Goal: Information Seeking & Learning: Stay updated

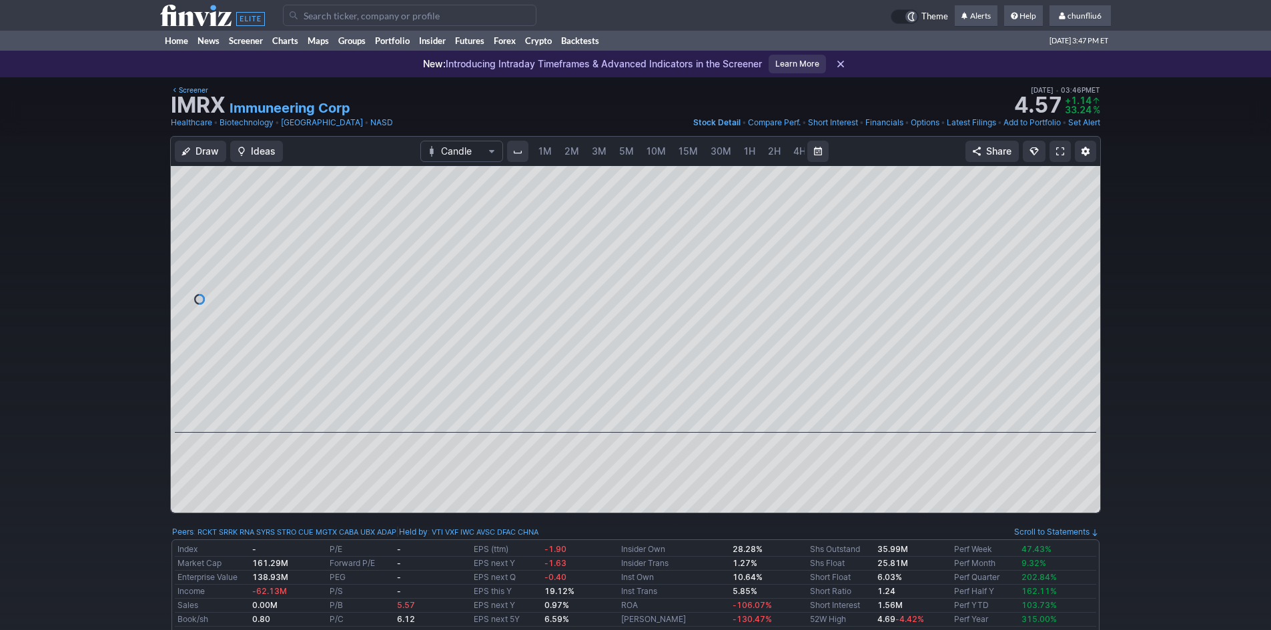
scroll to position [0, 72]
click at [556, 143] on link "5M" at bounding box center [554, 151] width 27 height 21
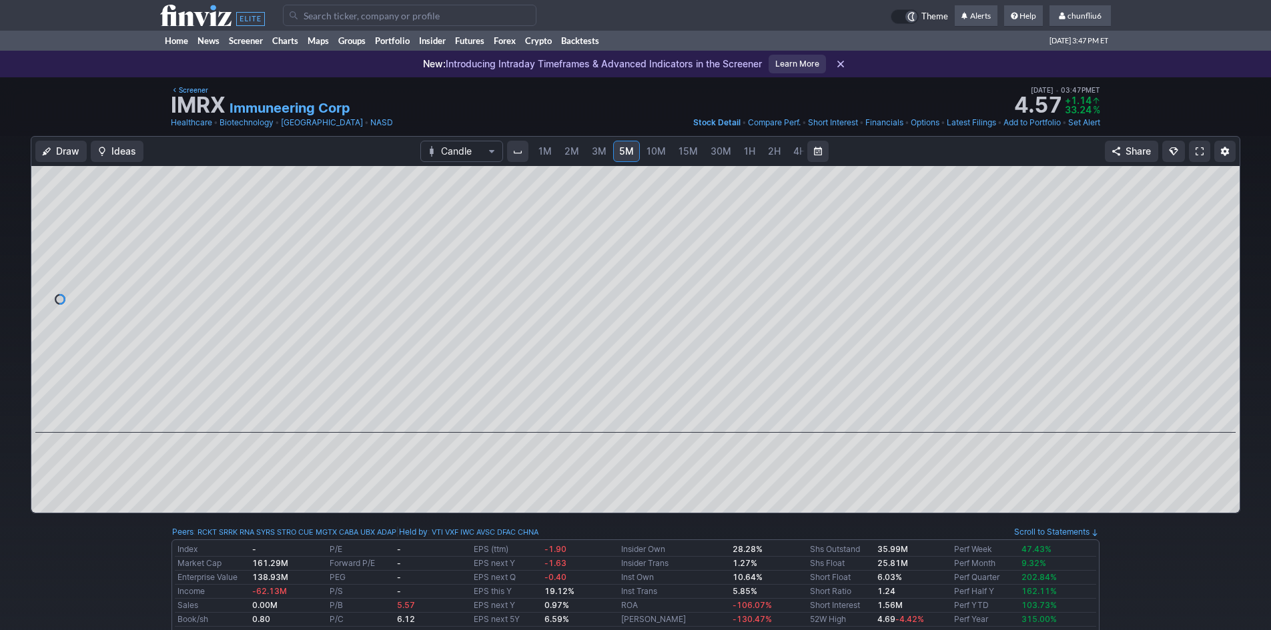
click at [552, 149] on link "1M" at bounding box center [544, 151] width 25 height 21
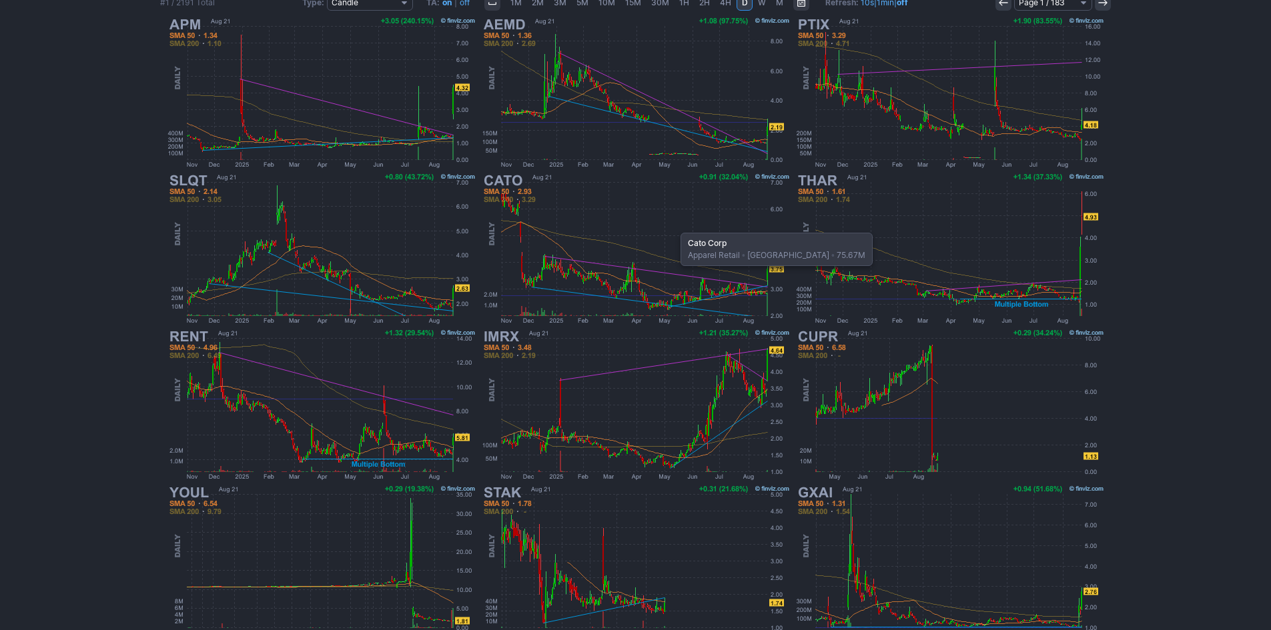
scroll to position [181, 0]
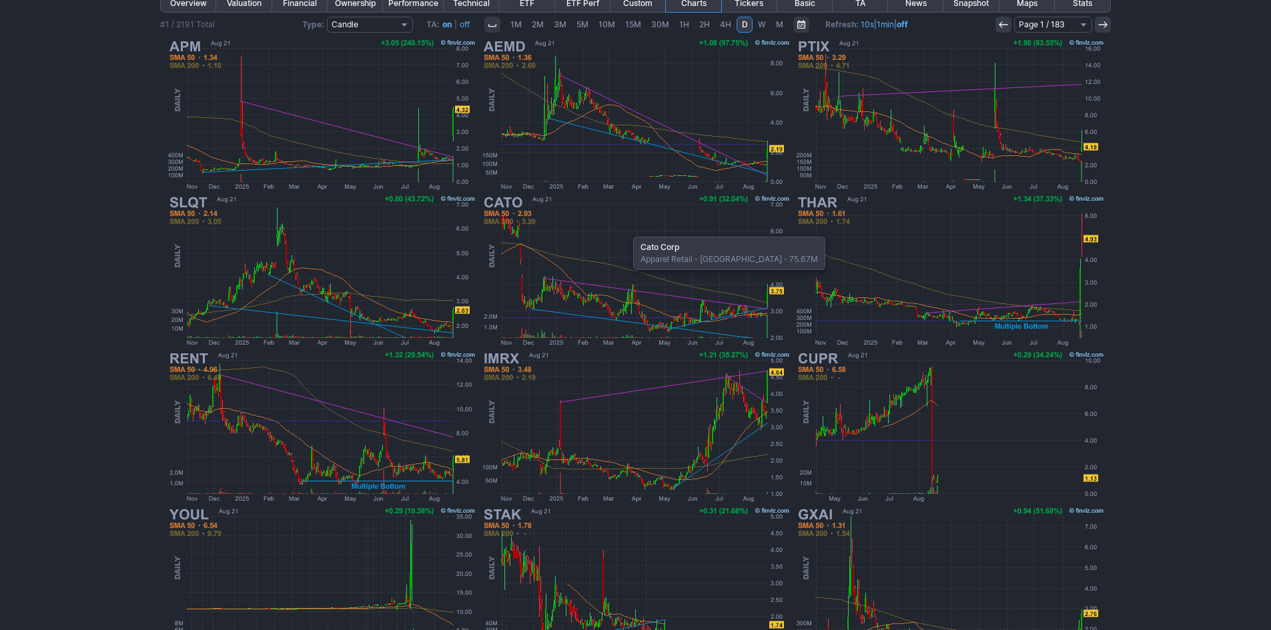
click at [626, 230] on img at bounding box center [636, 271] width 312 height 156
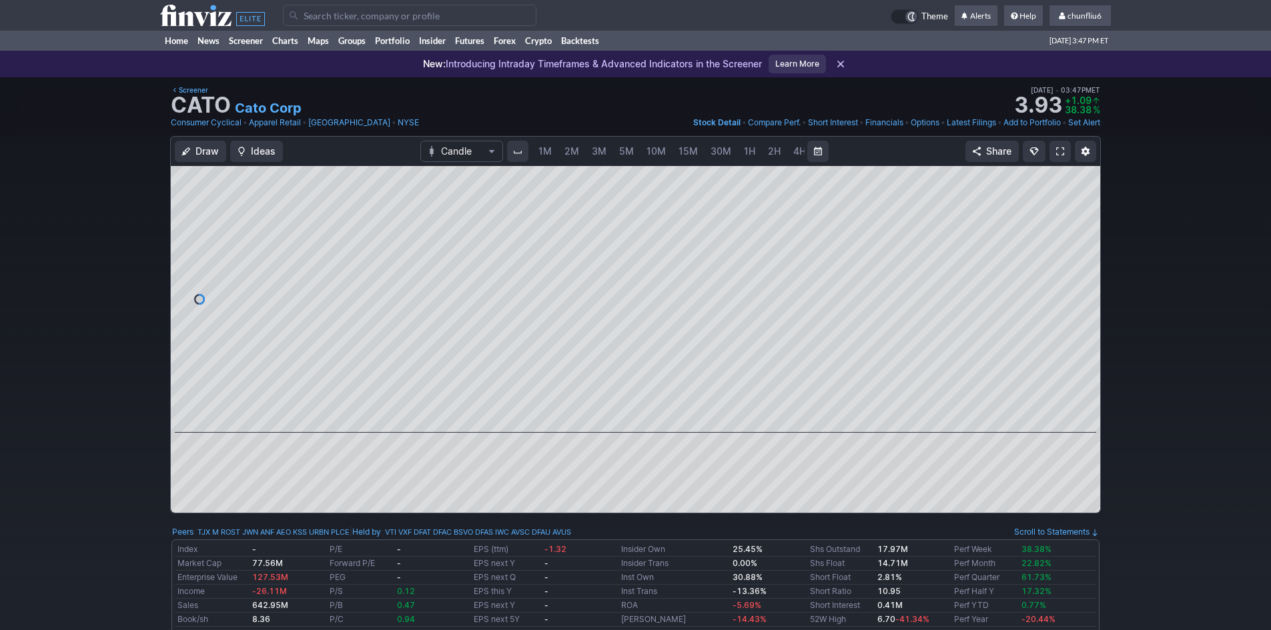
scroll to position [0, 72]
click at [552, 147] on span "5M" at bounding box center [554, 150] width 15 height 11
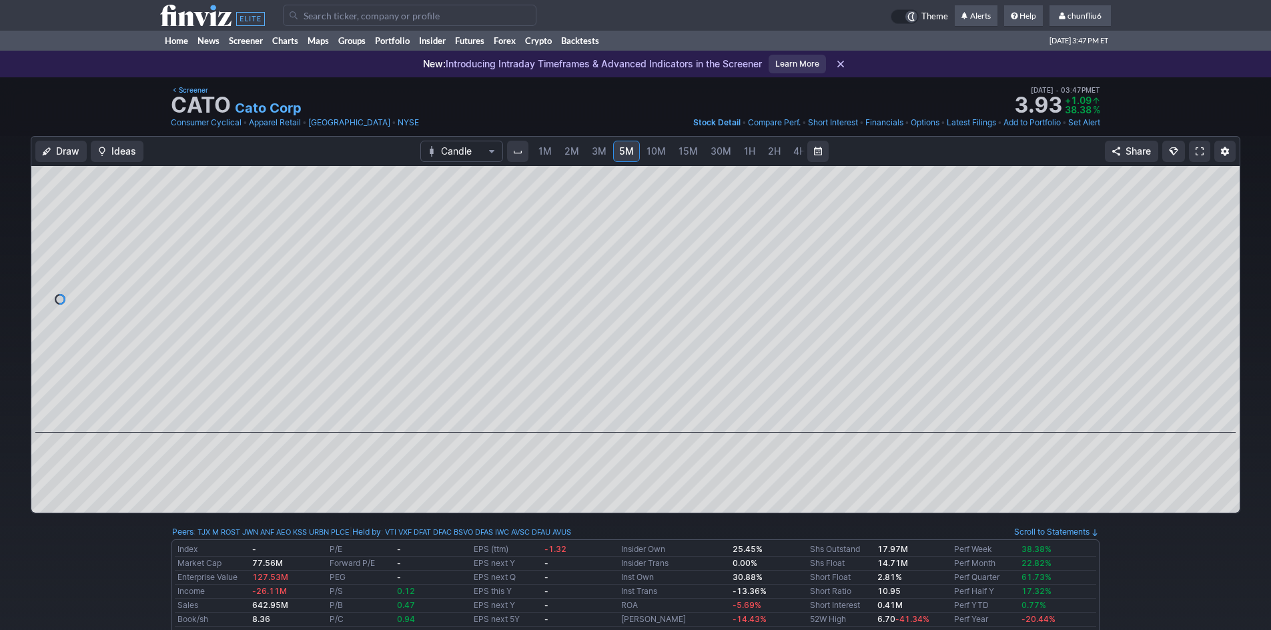
click at [544, 150] on span "1M" at bounding box center [544, 150] width 13 height 11
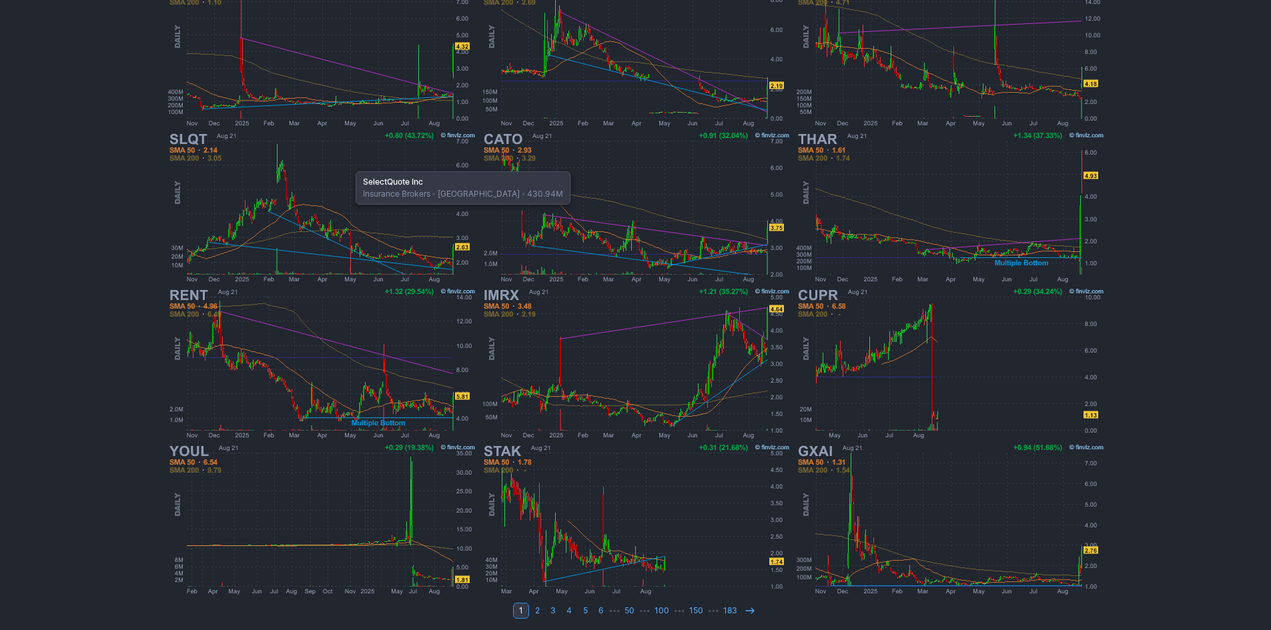
scroll to position [248, 0]
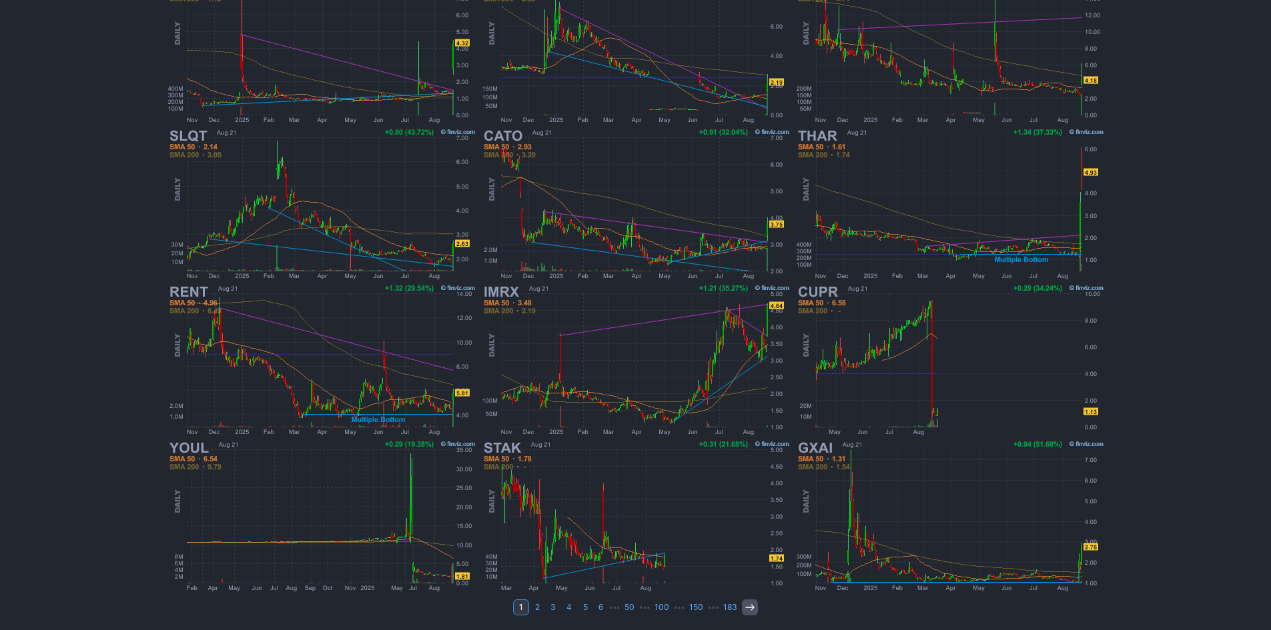
click at [750, 608] on use at bounding box center [749, 607] width 9 height 6
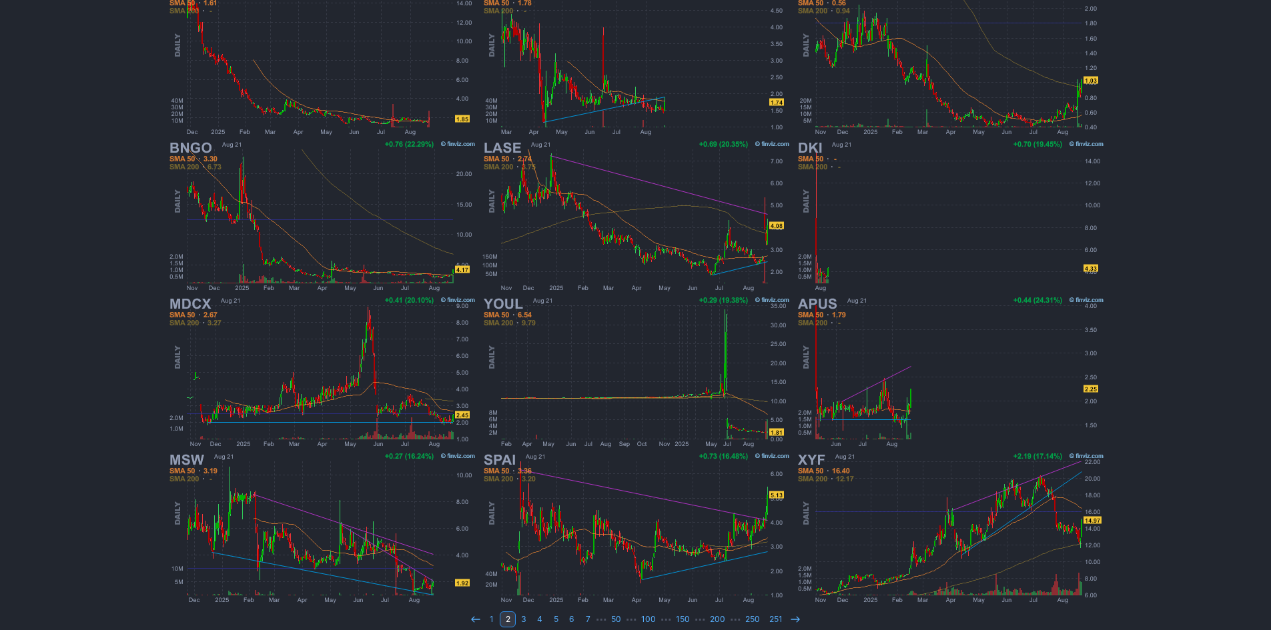
scroll to position [267, 0]
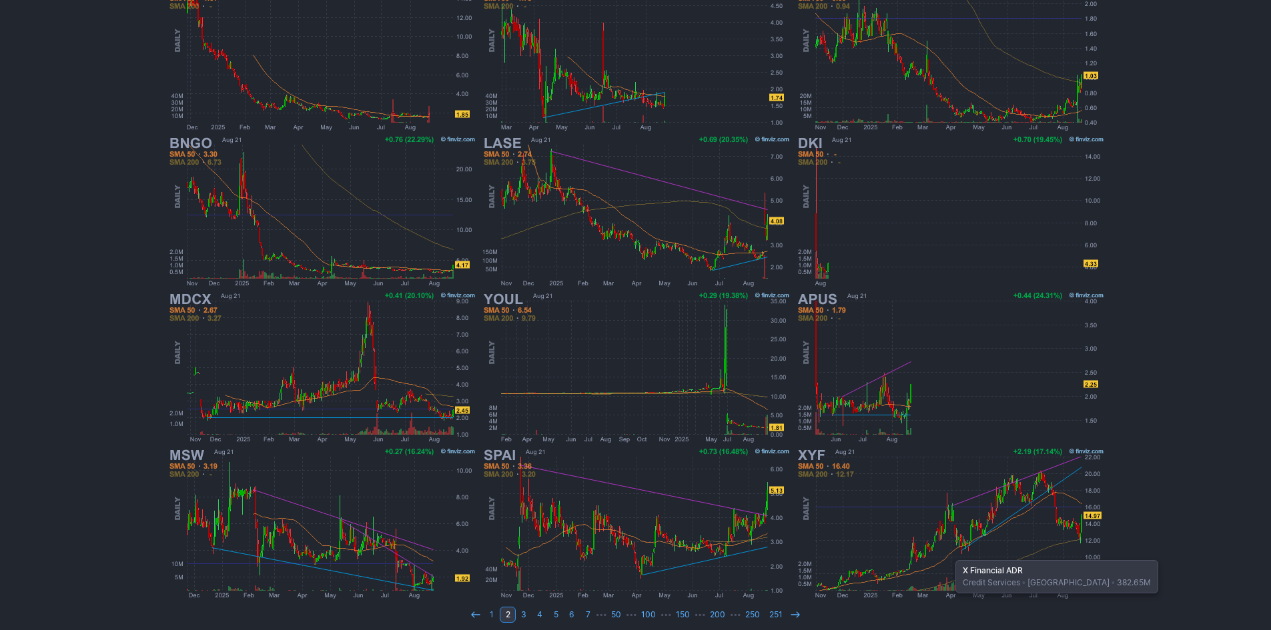
click at [949, 554] on img at bounding box center [950, 524] width 312 height 156
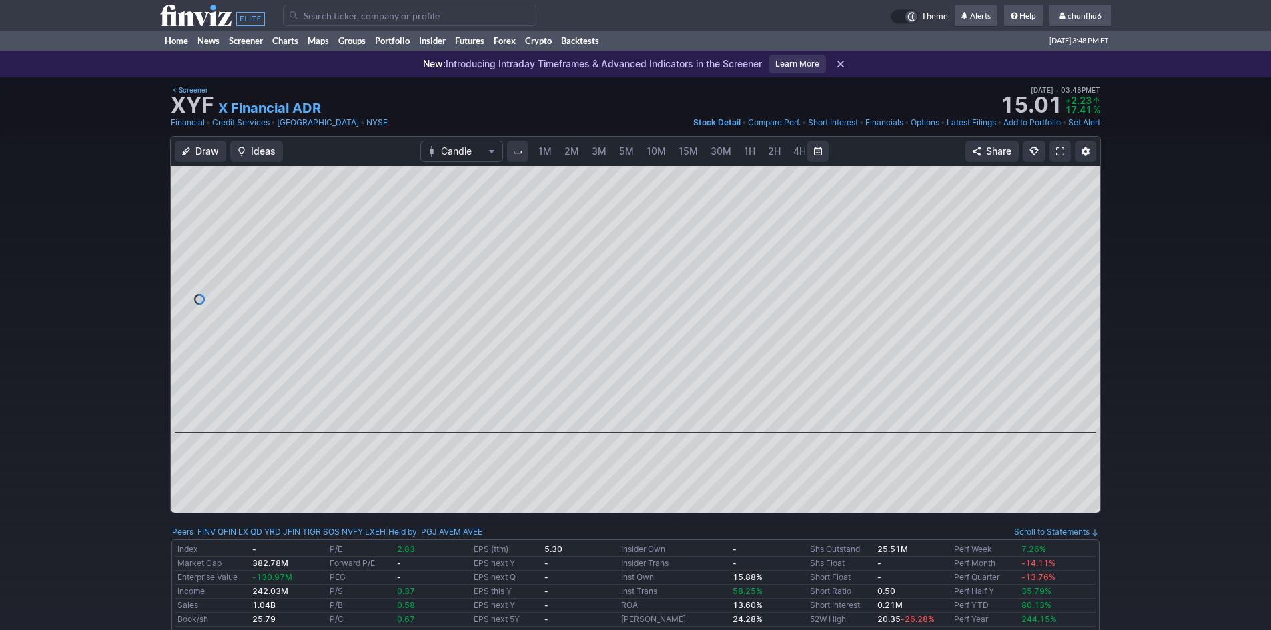
scroll to position [0, 72]
click at [551, 153] on span "5M" at bounding box center [554, 150] width 15 height 11
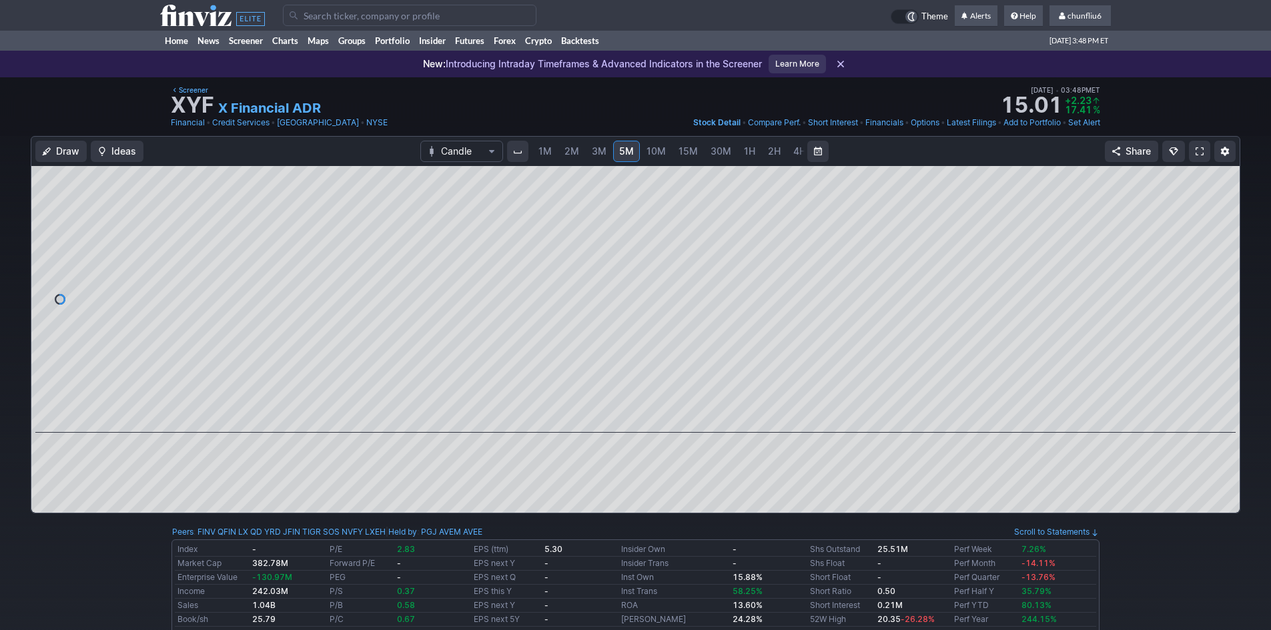
click at [546, 150] on span "1M" at bounding box center [544, 150] width 13 height 11
